Goal: Navigation & Orientation: Find specific page/section

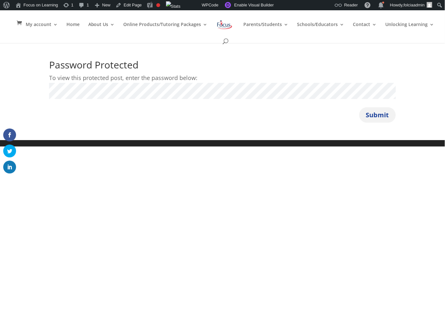
click at [383, 116] on button "Submit" at bounding box center [377, 114] width 37 height 15
click at [359, 107] on button "Submit" at bounding box center [377, 114] width 37 height 15
click at [136, 5] on link "Edit Page" at bounding box center [128, 5] width 31 height 10
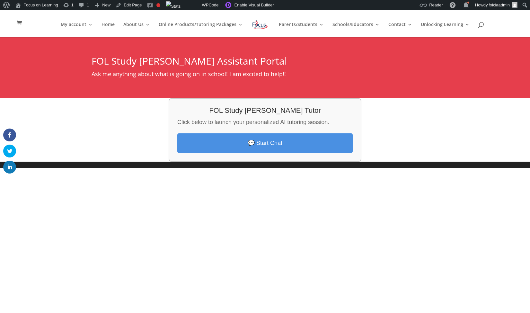
click at [260, 147] on link "💬 Start Chat" at bounding box center [264, 143] width 175 height 20
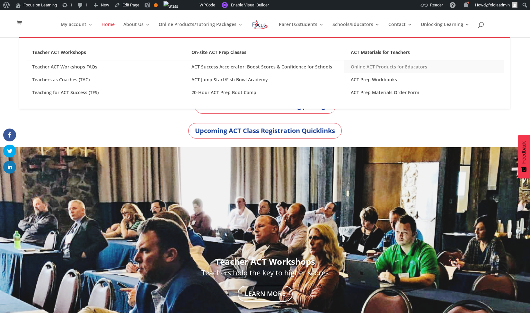
click at [375, 66] on link "Online ACT Products for Educators" at bounding box center [423, 66] width 159 height 13
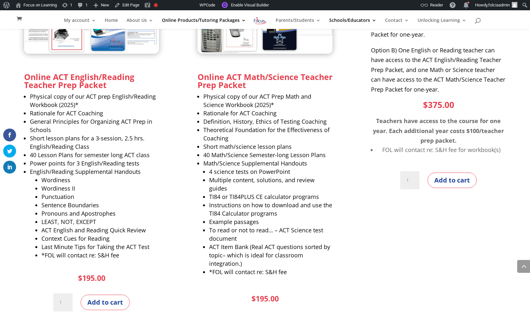
scroll to position [485, 0]
